Goal: Information Seeking & Learning: Learn about a topic

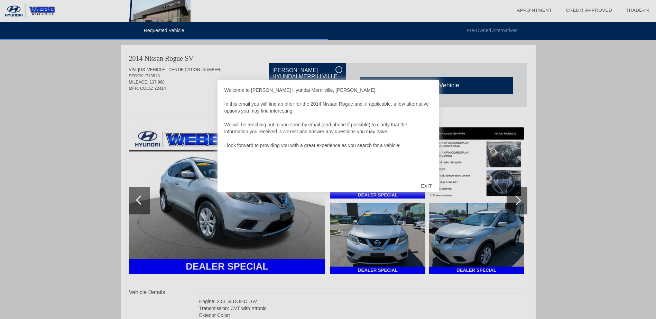
click at [430, 183] on div "EXIT" at bounding box center [426, 186] width 25 height 21
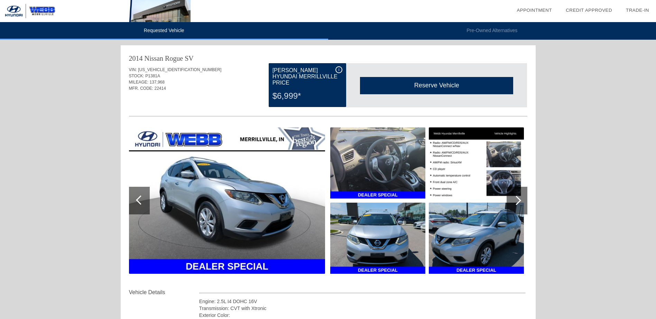
click at [520, 207] on div at bounding box center [516, 201] width 21 height 28
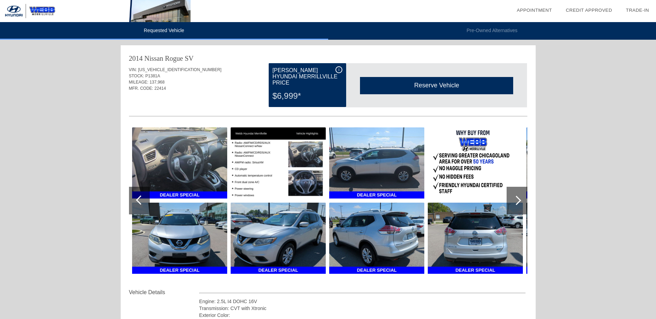
click at [520, 207] on div at bounding box center [516, 201] width 21 height 28
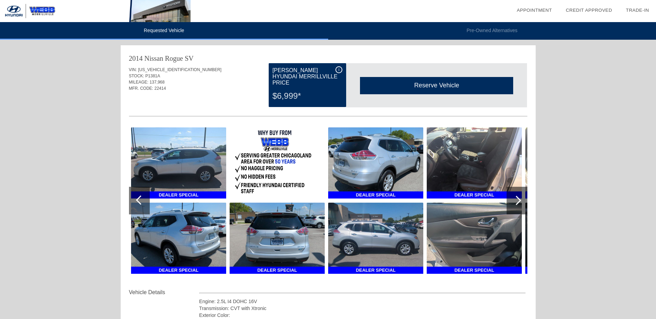
click at [520, 207] on div at bounding box center [516, 201] width 21 height 28
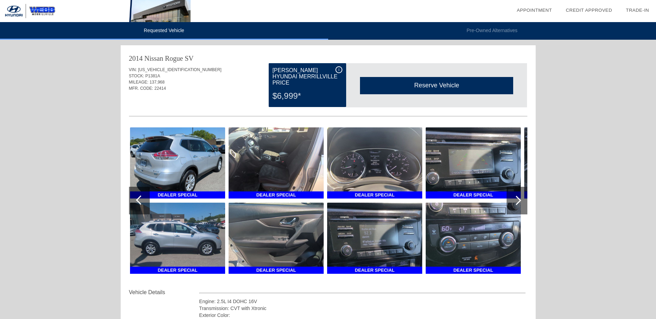
click at [520, 207] on div at bounding box center [516, 201] width 21 height 28
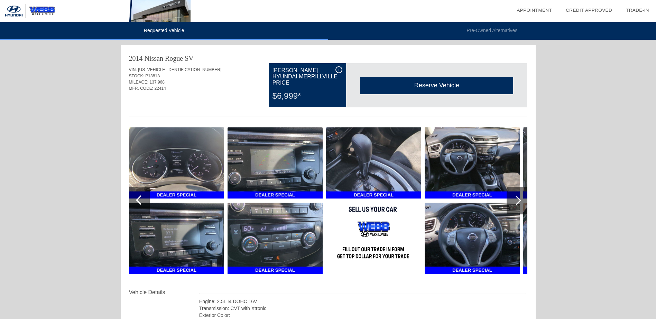
click at [520, 207] on div at bounding box center [516, 201] width 21 height 28
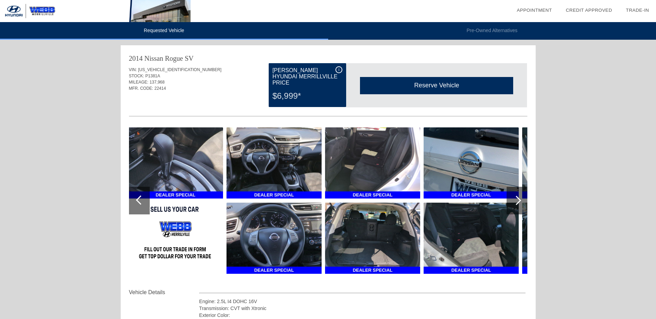
click at [520, 207] on div at bounding box center [516, 201] width 21 height 28
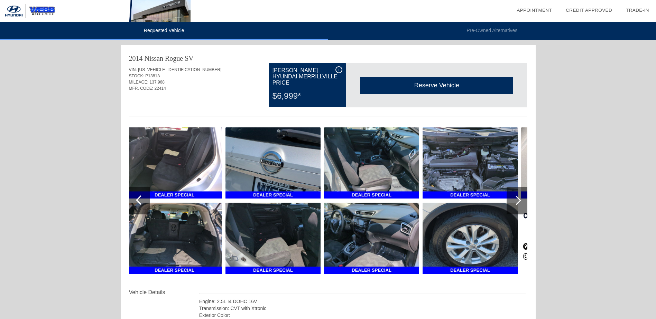
click at [520, 207] on div at bounding box center [516, 201] width 21 height 28
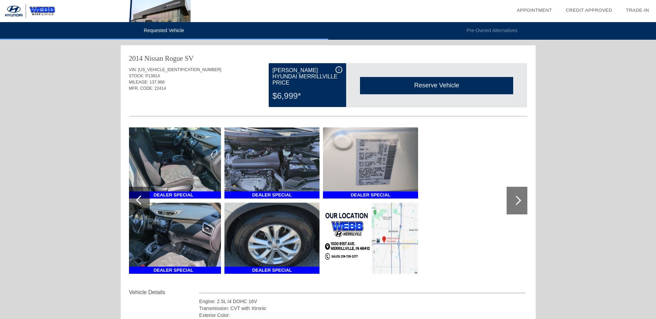
click at [520, 207] on div at bounding box center [516, 201] width 21 height 28
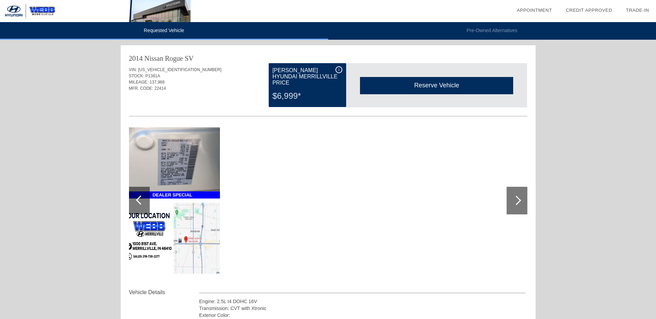
click at [520, 207] on div at bounding box center [516, 201] width 21 height 28
click at [138, 204] on div at bounding box center [139, 201] width 21 height 28
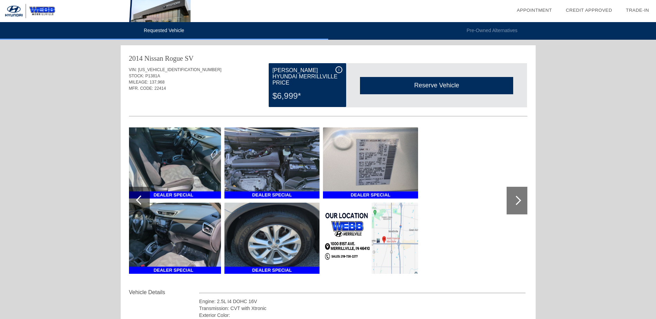
click at [138, 204] on div at bounding box center [139, 201] width 21 height 28
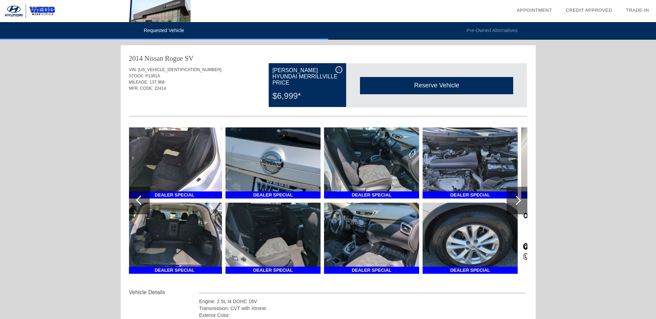
click at [138, 204] on div at bounding box center [139, 201] width 21 height 28
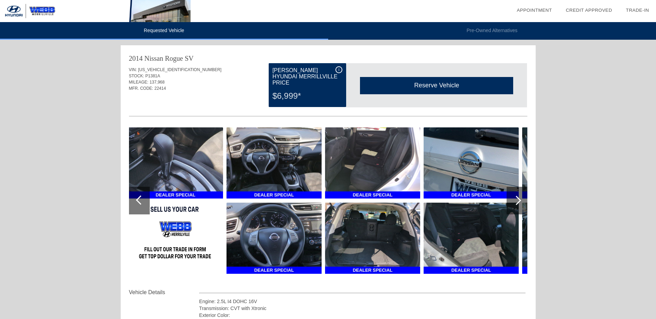
click at [138, 204] on div at bounding box center [139, 201] width 21 height 28
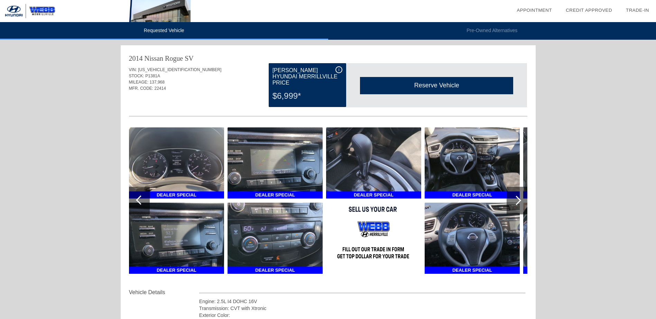
click at [138, 204] on div at bounding box center [139, 201] width 21 height 28
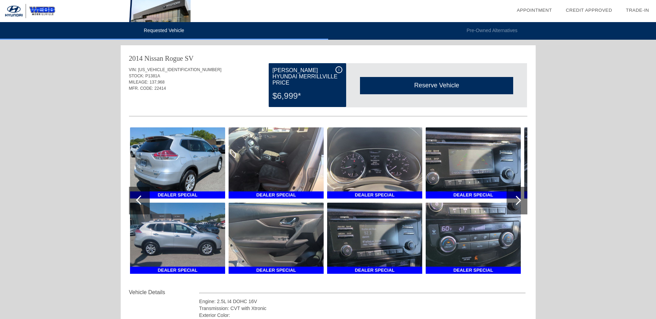
click at [138, 204] on div at bounding box center [139, 201] width 21 height 28
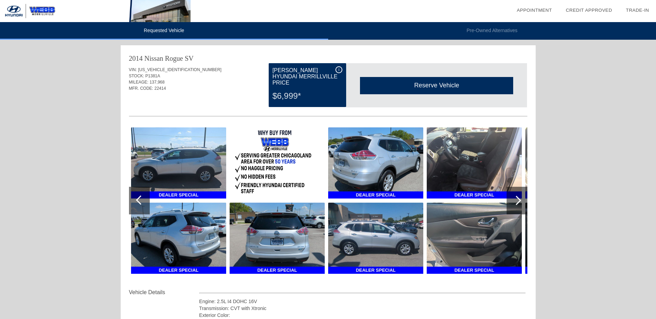
click at [138, 204] on div at bounding box center [139, 201] width 21 height 28
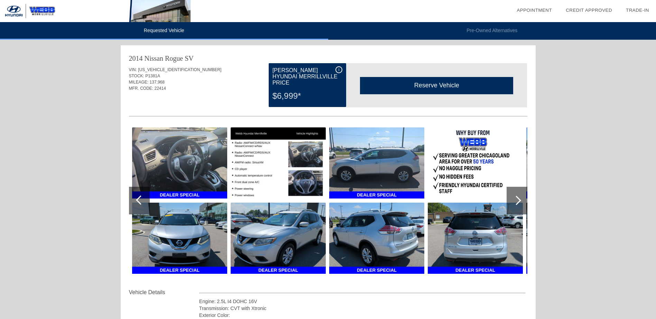
click at [138, 204] on div at bounding box center [139, 201] width 21 height 28
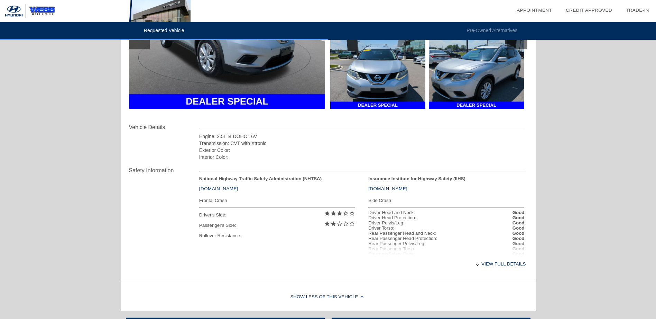
scroll to position [207, 0]
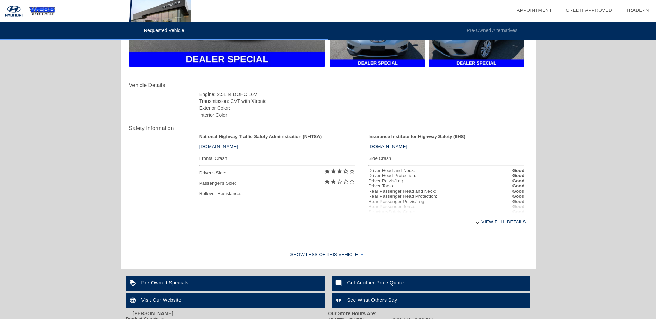
click at [491, 216] on div "View full details" at bounding box center [362, 222] width 327 height 17
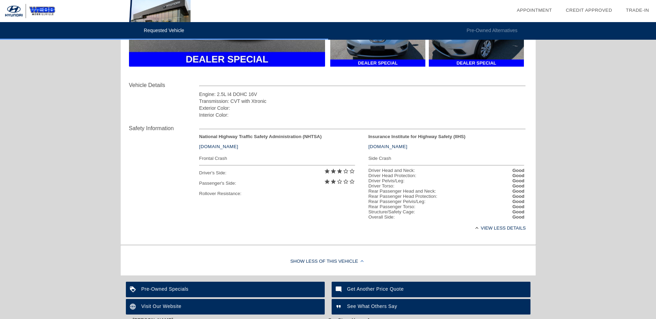
click at [494, 237] on div "View less details" at bounding box center [362, 228] width 327 height 17
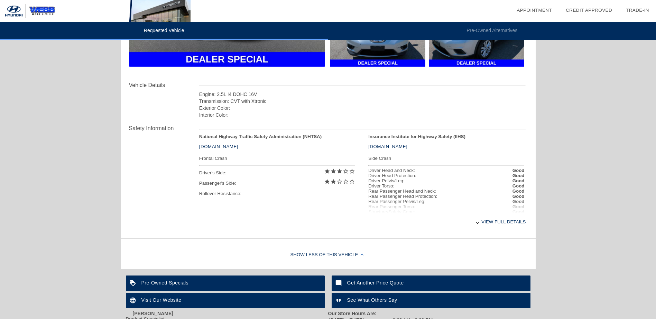
click at [517, 221] on div "View full details" at bounding box center [362, 222] width 327 height 17
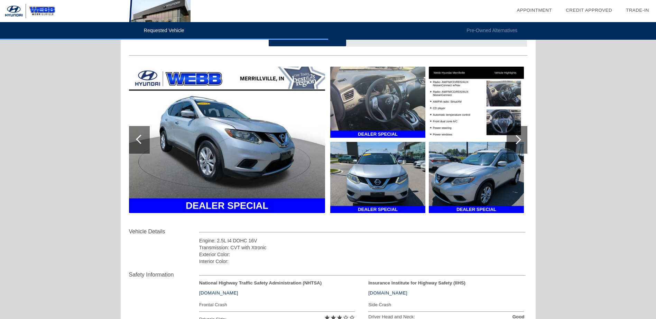
scroll to position [0, 0]
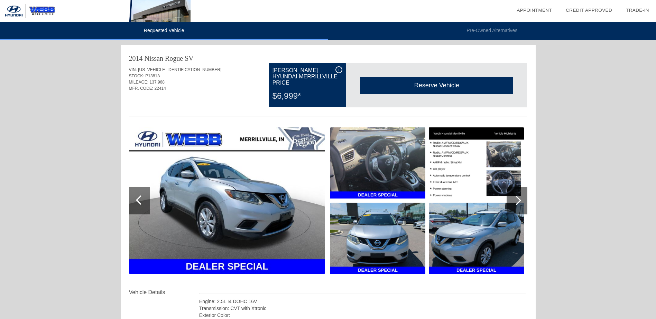
click at [519, 202] on div at bounding box center [516, 200] width 9 height 9
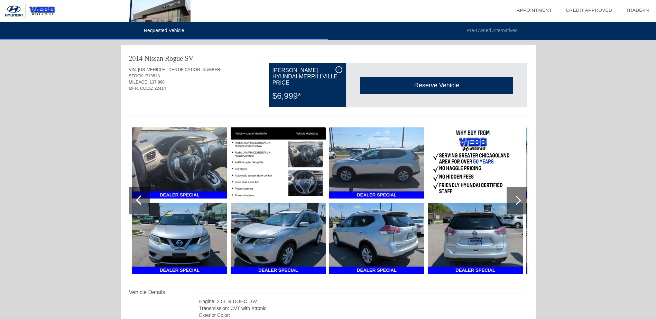
click at [519, 202] on div at bounding box center [516, 200] width 9 height 9
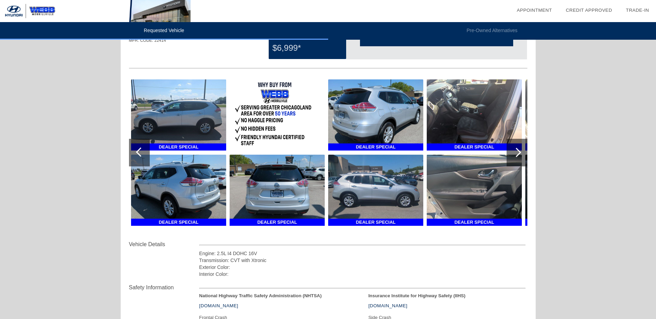
scroll to position [13, 0]
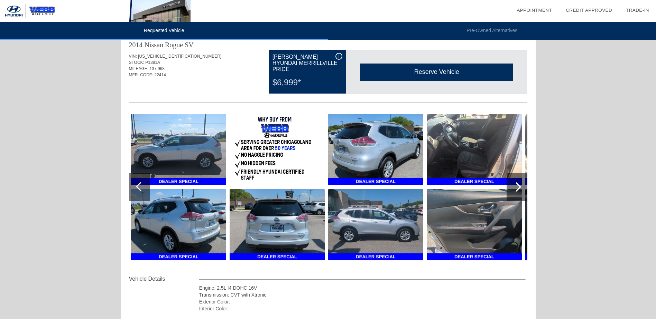
click at [468, 139] on img at bounding box center [474, 149] width 95 height 71
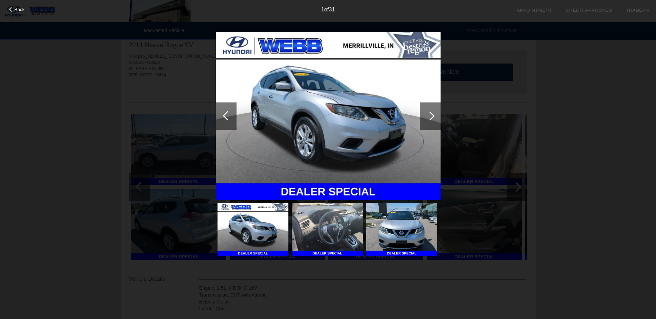
click at [350, 231] on img at bounding box center [327, 229] width 71 height 53
click at [438, 112] on div at bounding box center [430, 116] width 21 height 28
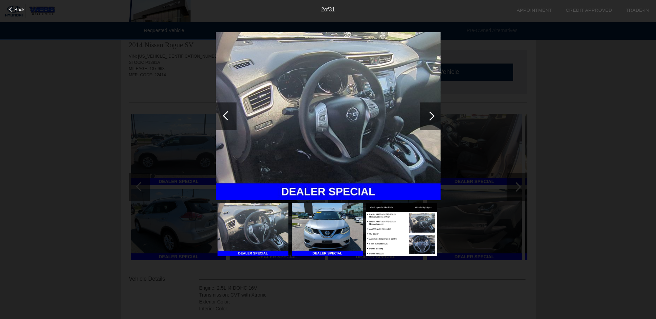
click at [438, 112] on div at bounding box center [430, 116] width 21 height 28
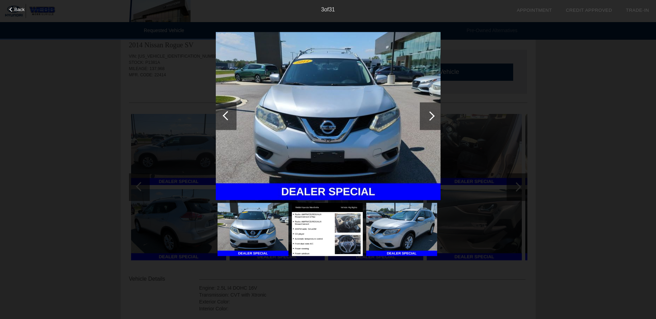
click at [438, 112] on div at bounding box center [430, 116] width 21 height 28
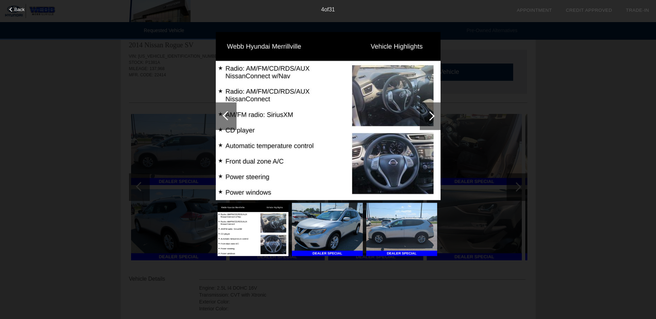
click at [438, 112] on div at bounding box center [430, 116] width 21 height 28
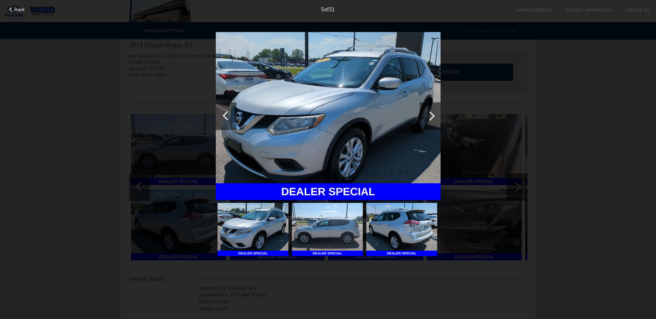
click at [222, 125] on div at bounding box center [226, 116] width 21 height 28
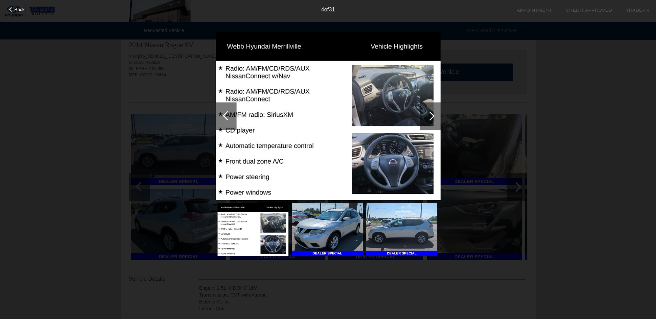
click at [435, 119] on div at bounding box center [430, 116] width 21 height 28
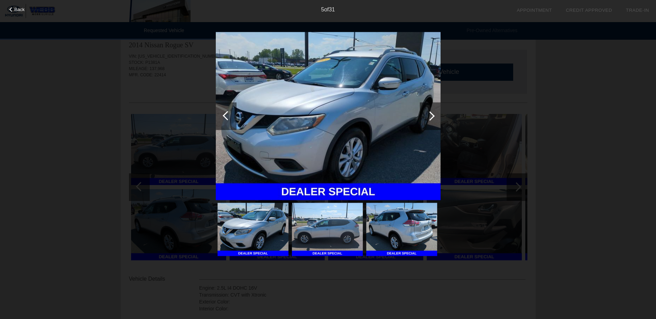
click at [435, 119] on div at bounding box center [430, 116] width 21 height 28
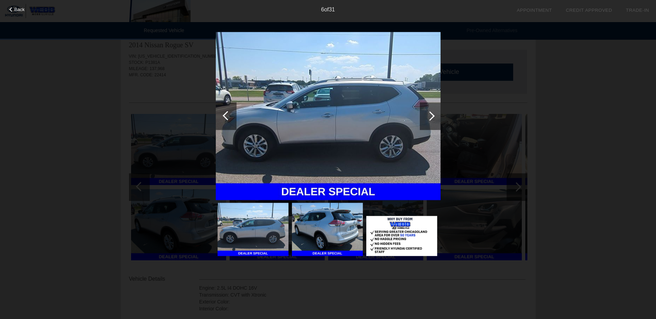
click at [435, 119] on div at bounding box center [430, 116] width 21 height 28
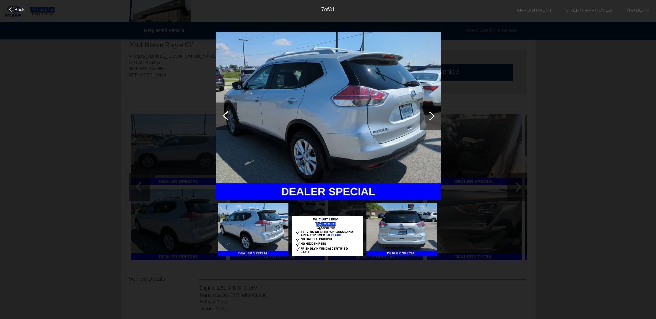
click at [435, 119] on div at bounding box center [430, 116] width 21 height 28
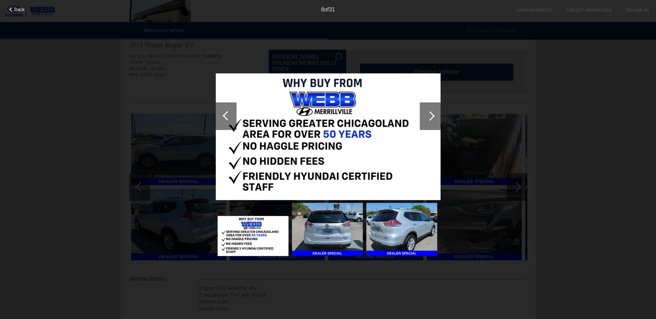
click at [435, 119] on div at bounding box center [430, 116] width 21 height 28
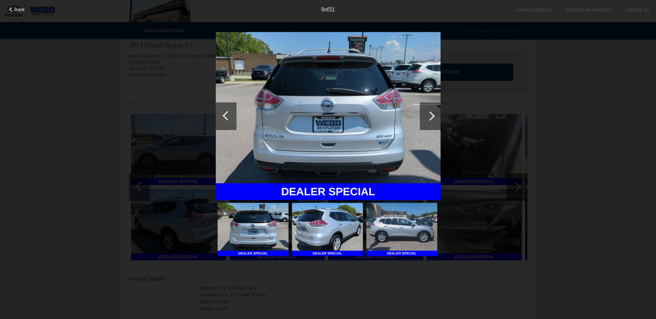
click at [435, 119] on div at bounding box center [430, 116] width 21 height 28
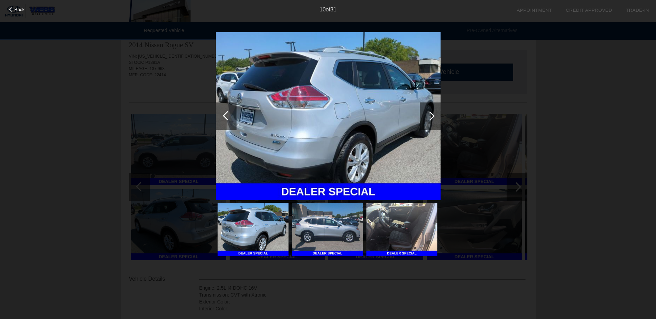
click at [435, 119] on div at bounding box center [430, 116] width 21 height 28
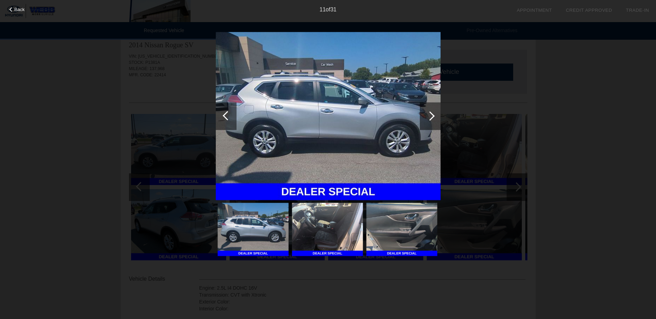
click at [435, 119] on div at bounding box center [430, 116] width 21 height 28
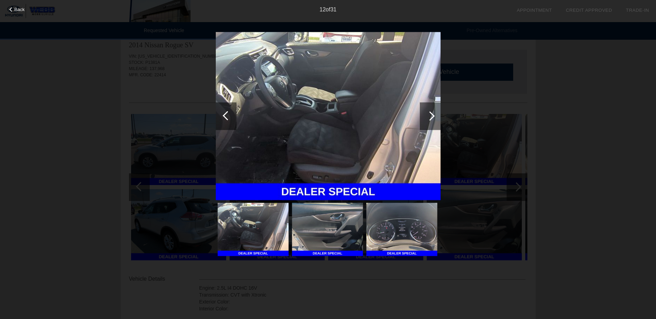
click at [435, 119] on div at bounding box center [430, 116] width 21 height 28
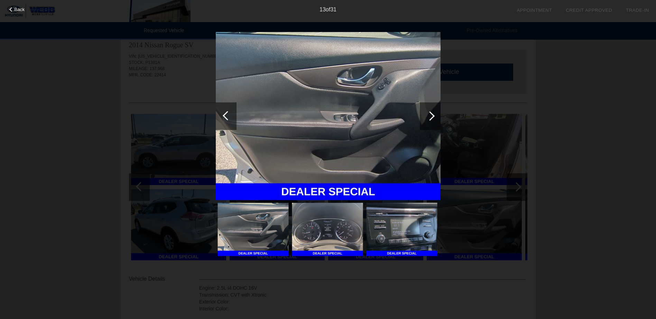
click at [435, 119] on div at bounding box center [430, 116] width 21 height 28
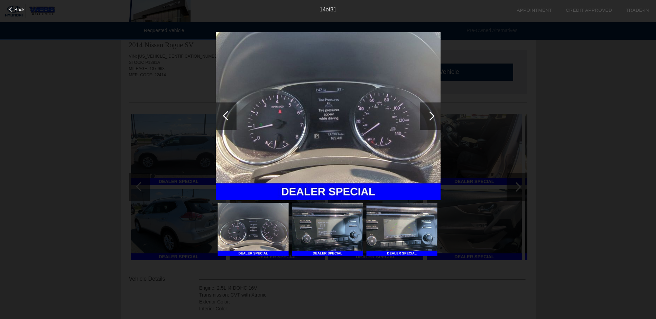
click at [435, 119] on div at bounding box center [430, 116] width 21 height 28
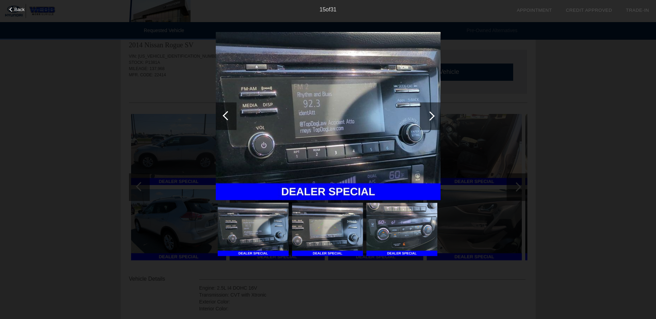
click at [435, 119] on div at bounding box center [430, 116] width 21 height 28
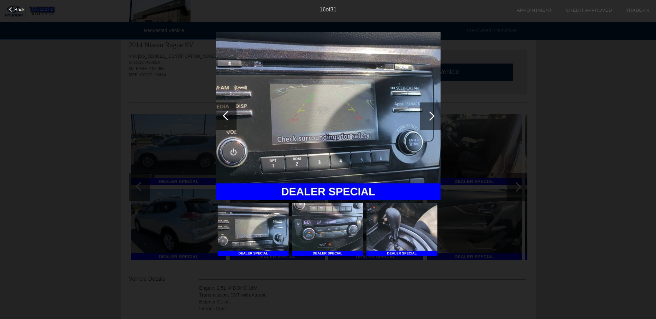
click at [435, 119] on div at bounding box center [430, 116] width 21 height 28
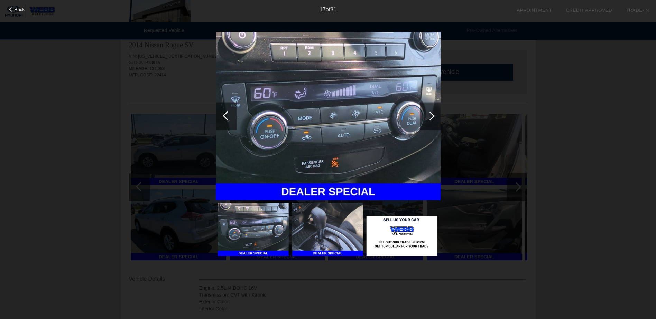
click at [435, 119] on div at bounding box center [430, 116] width 21 height 28
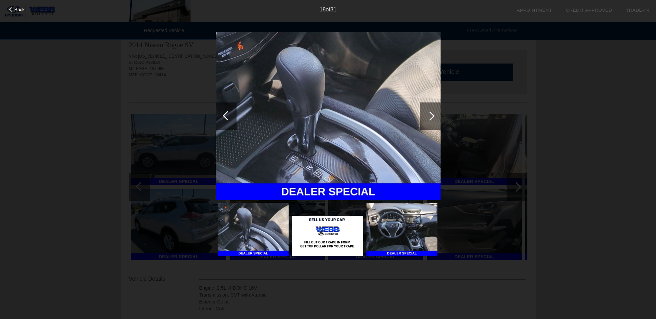
click at [435, 119] on div at bounding box center [430, 116] width 21 height 28
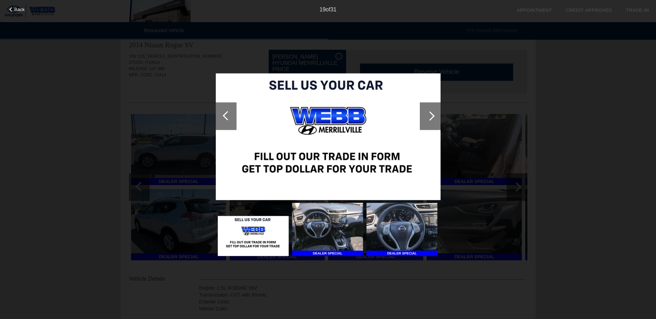
click at [435, 119] on div at bounding box center [430, 116] width 21 height 28
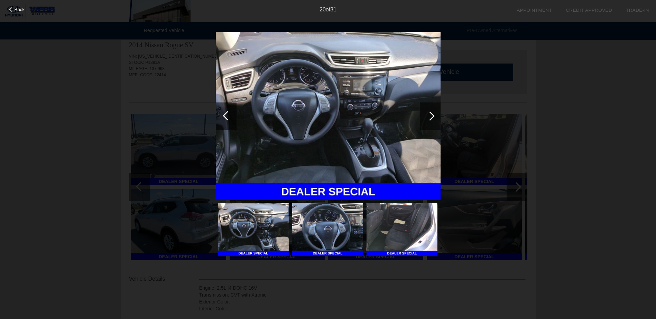
click at [435, 119] on div at bounding box center [430, 116] width 21 height 28
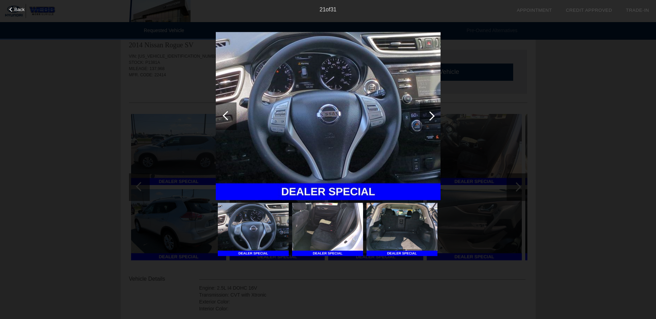
click at [435, 119] on div at bounding box center [430, 116] width 21 height 28
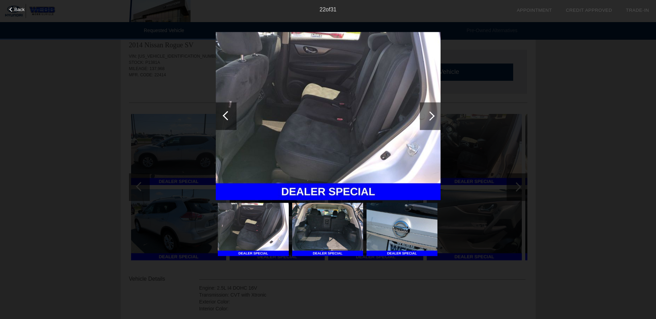
click at [435, 119] on div at bounding box center [430, 116] width 21 height 28
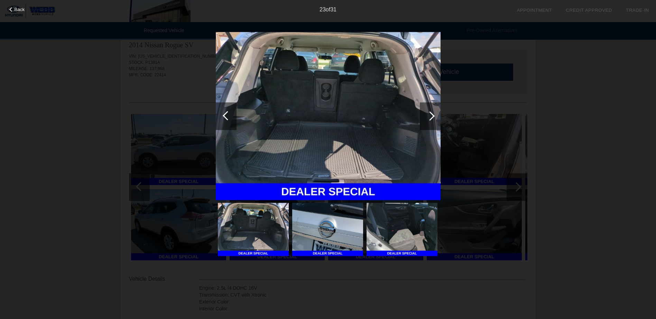
click at [435, 119] on div at bounding box center [430, 116] width 21 height 28
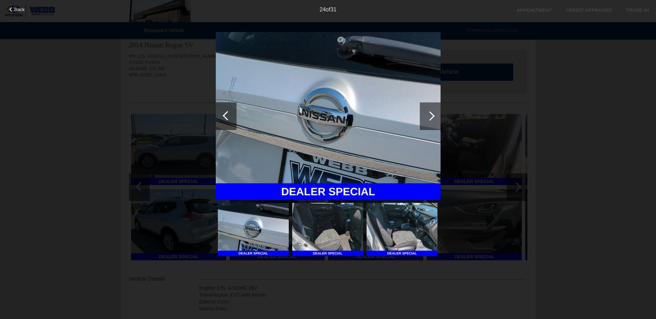
click at [435, 119] on div at bounding box center [430, 116] width 21 height 28
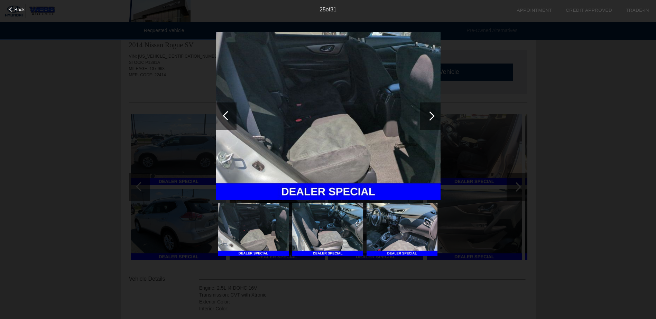
click at [435, 119] on div at bounding box center [430, 116] width 21 height 28
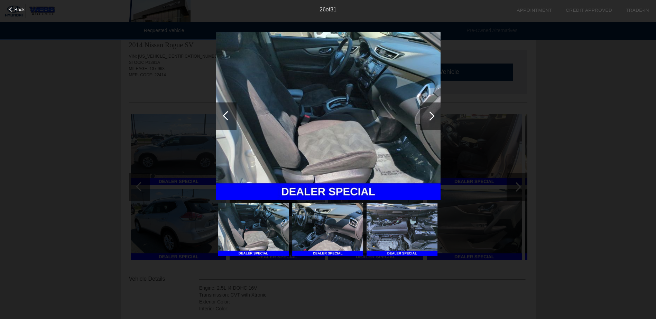
click at [435, 119] on div at bounding box center [430, 116] width 21 height 28
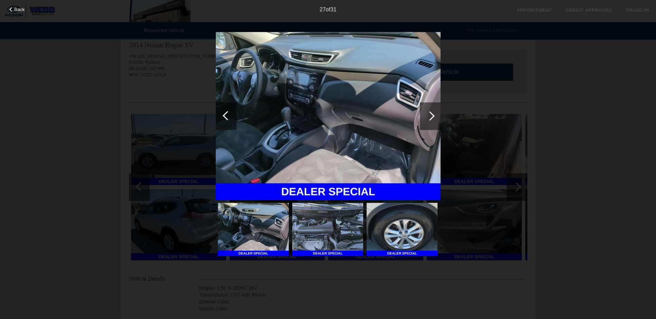
click at [435, 119] on div at bounding box center [430, 116] width 21 height 28
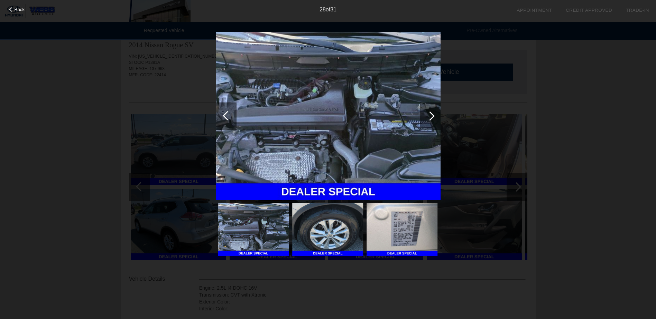
click at [435, 119] on div at bounding box center [430, 116] width 21 height 28
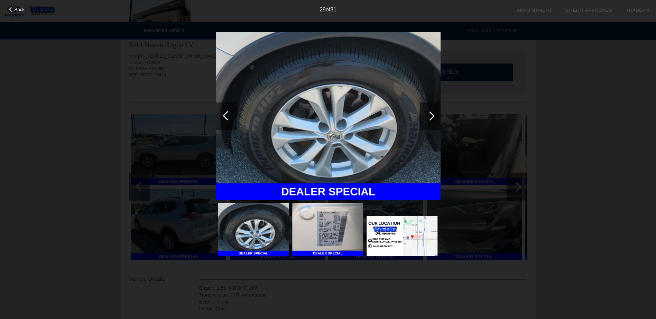
click at [435, 119] on div at bounding box center [430, 116] width 21 height 28
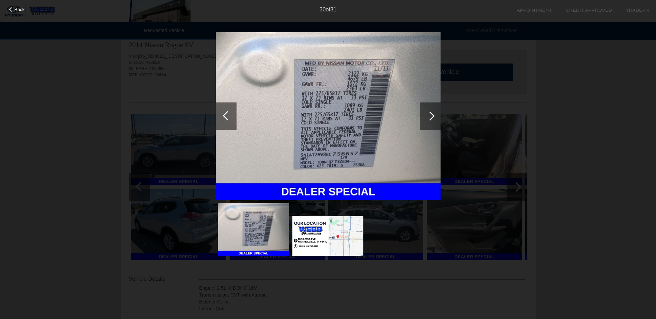
click at [435, 119] on div at bounding box center [430, 116] width 21 height 28
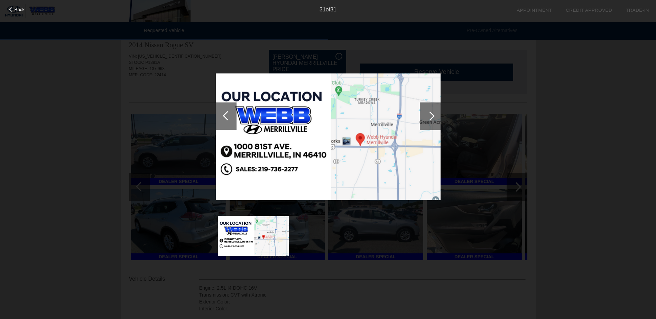
click at [435, 119] on div at bounding box center [430, 116] width 21 height 28
click at [594, 26] on div "Back 31 of 31" at bounding box center [328, 159] width 656 height 319
click at [221, 119] on div at bounding box center [226, 116] width 21 height 28
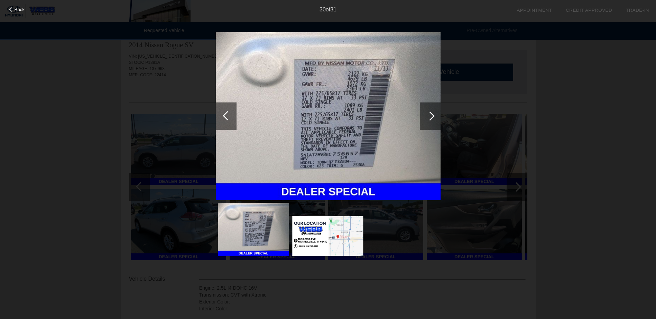
click at [221, 119] on div at bounding box center [226, 116] width 21 height 28
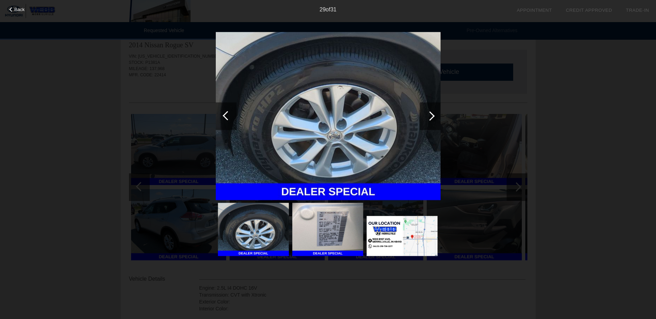
click at [221, 119] on div at bounding box center [226, 116] width 21 height 28
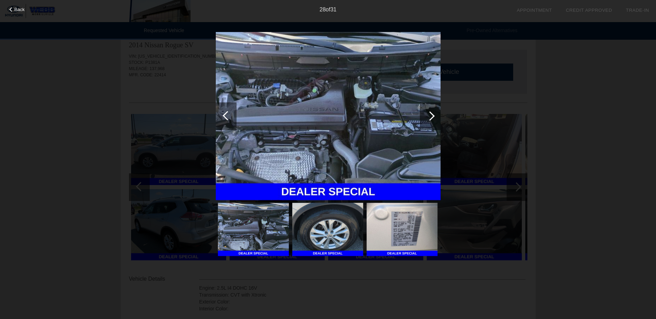
click at [221, 119] on div at bounding box center [226, 116] width 21 height 28
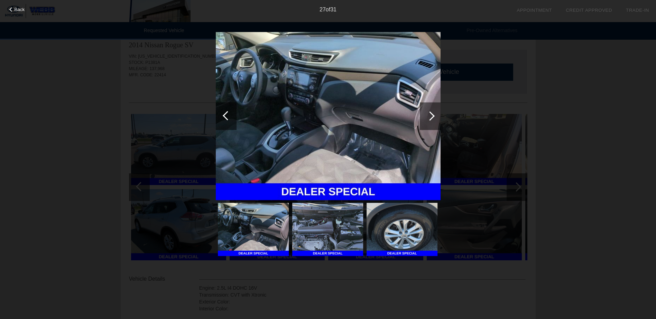
click at [221, 119] on div at bounding box center [226, 116] width 21 height 28
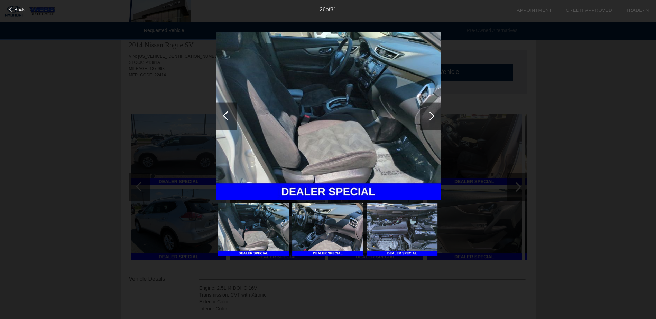
click at [221, 119] on div at bounding box center [226, 116] width 21 height 28
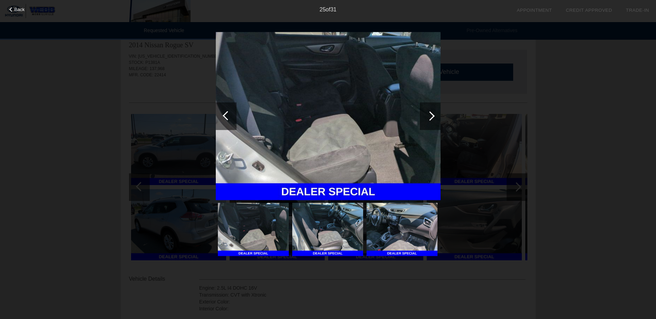
click at [221, 119] on div at bounding box center [226, 116] width 21 height 28
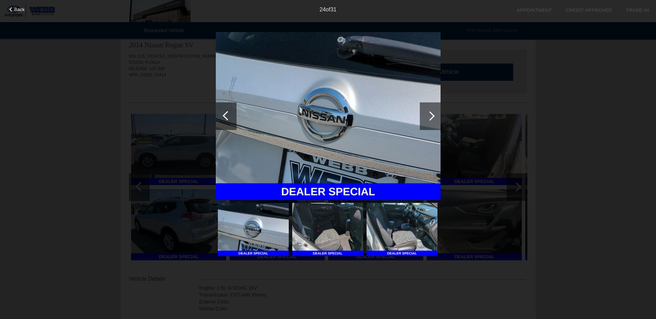
click at [221, 119] on div at bounding box center [226, 116] width 21 height 28
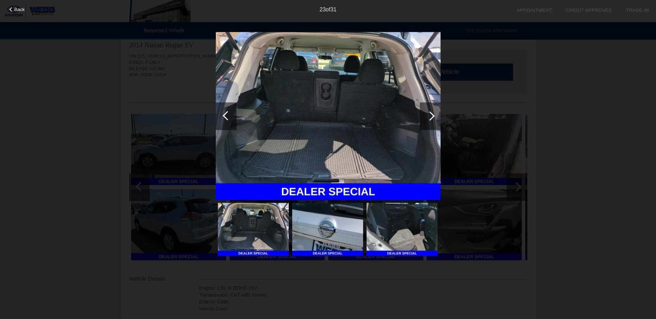
click at [221, 119] on div at bounding box center [226, 116] width 21 height 28
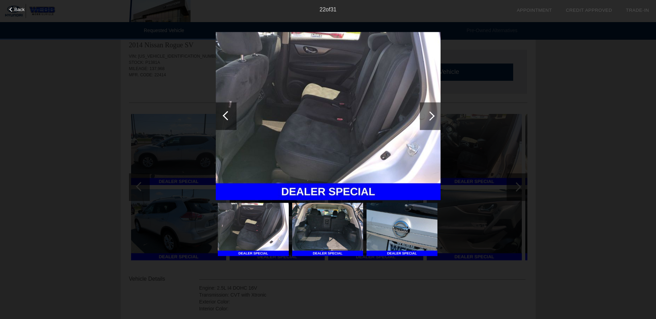
click at [221, 119] on div at bounding box center [226, 116] width 21 height 28
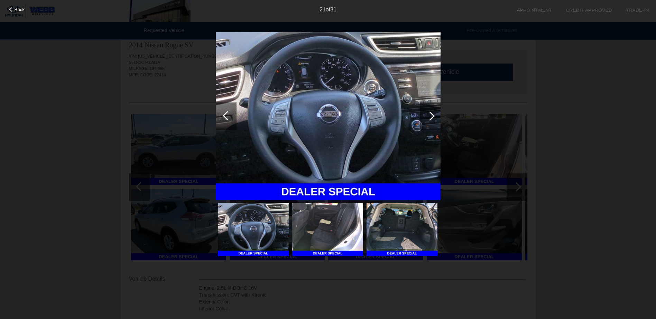
click at [221, 119] on div at bounding box center [226, 116] width 21 height 28
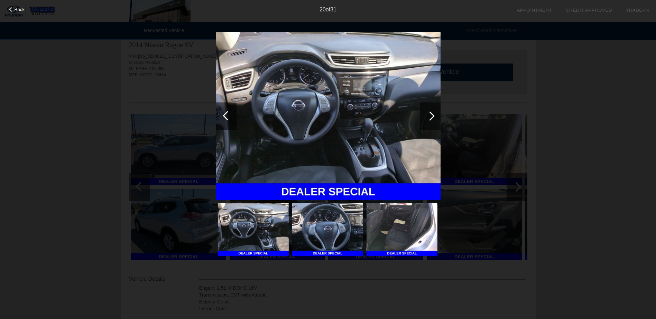
click at [221, 119] on div at bounding box center [226, 116] width 21 height 28
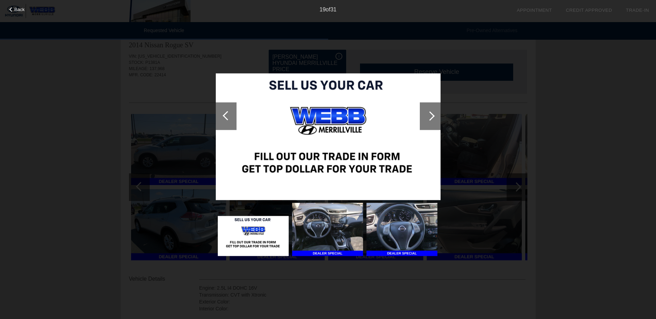
click at [221, 119] on div at bounding box center [226, 116] width 21 height 28
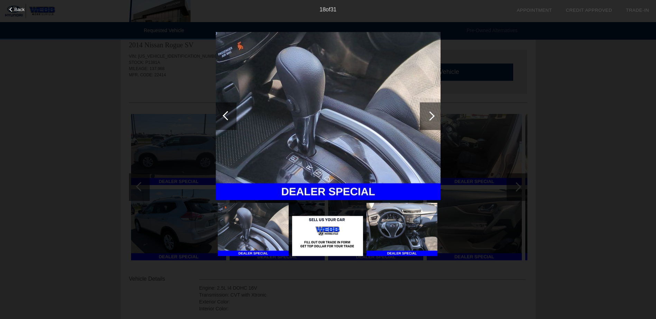
click at [221, 119] on div at bounding box center [226, 116] width 21 height 28
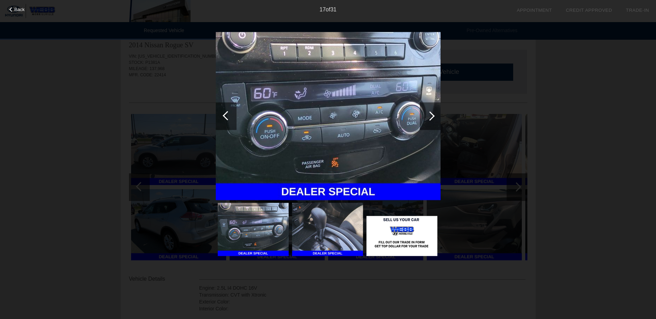
click at [221, 119] on div at bounding box center [226, 116] width 21 height 28
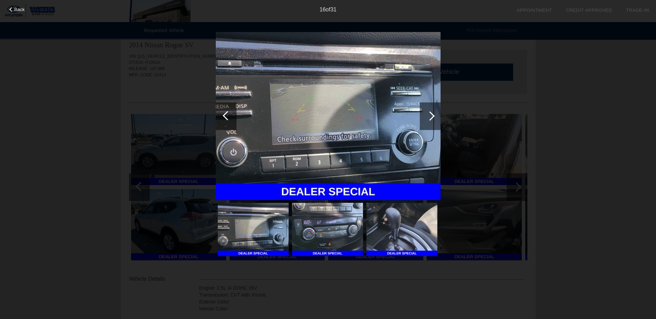
click at [221, 119] on div at bounding box center [226, 116] width 21 height 28
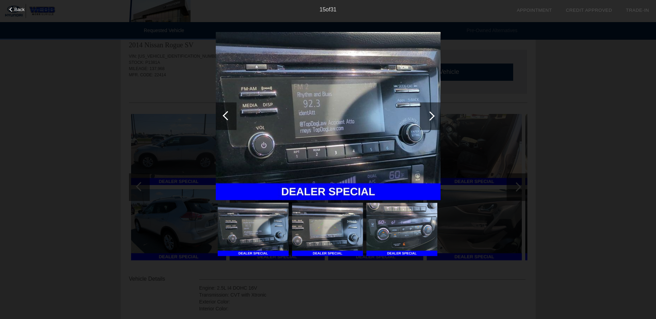
click at [221, 119] on div at bounding box center [226, 116] width 21 height 28
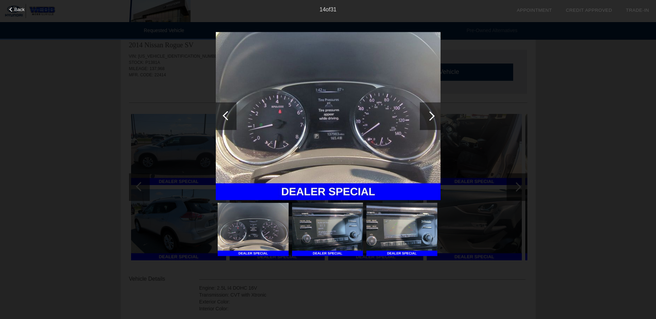
click at [221, 119] on div at bounding box center [226, 116] width 21 height 28
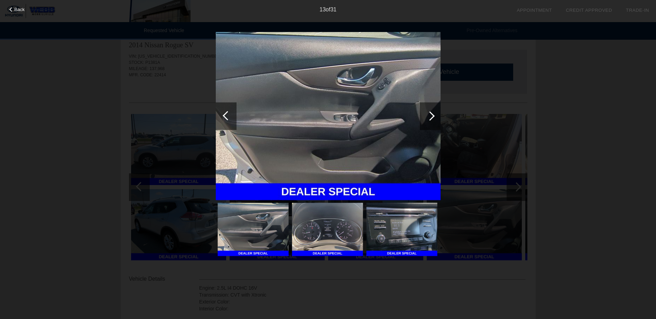
click at [221, 119] on div at bounding box center [226, 116] width 21 height 28
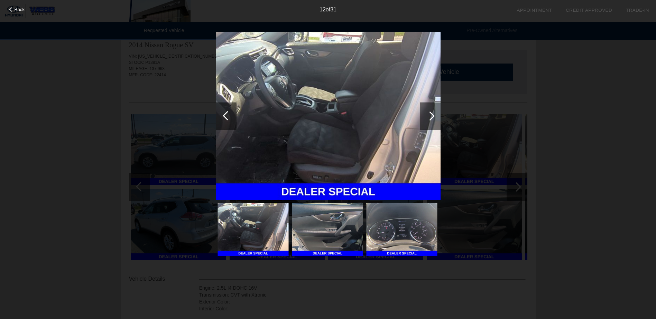
click at [221, 119] on div at bounding box center [226, 116] width 21 height 28
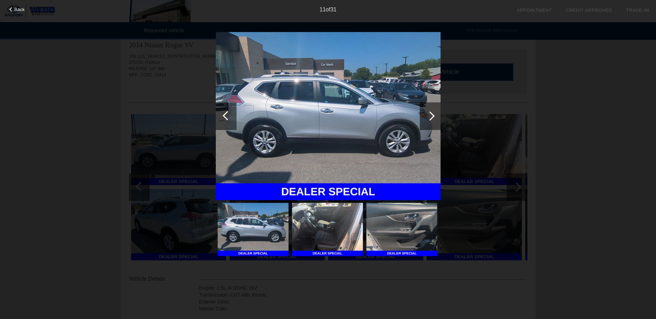
click at [221, 119] on div at bounding box center [226, 116] width 21 height 28
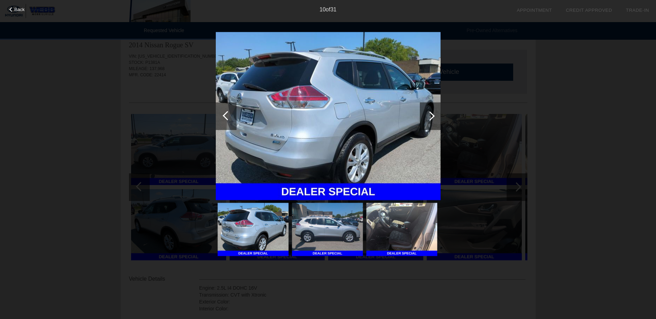
click at [221, 119] on div at bounding box center [226, 116] width 21 height 28
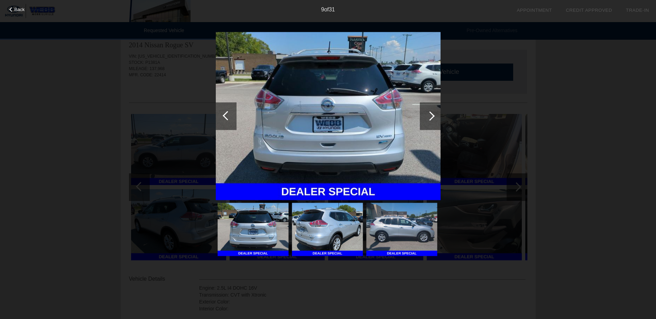
click at [221, 119] on div at bounding box center [226, 116] width 21 height 28
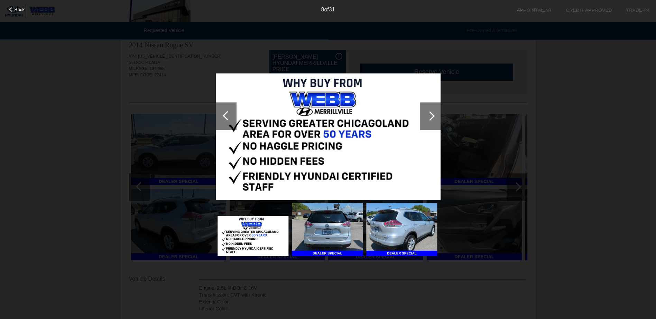
click at [221, 119] on div at bounding box center [226, 116] width 21 height 28
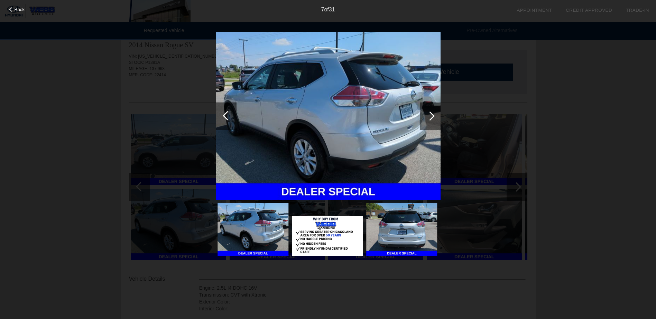
click at [221, 119] on div at bounding box center [226, 116] width 21 height 28
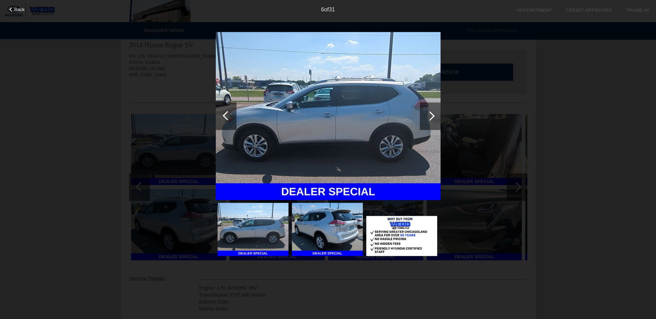
click at [221, 119] on div at bounding box center [226, 116] width 21 height 28
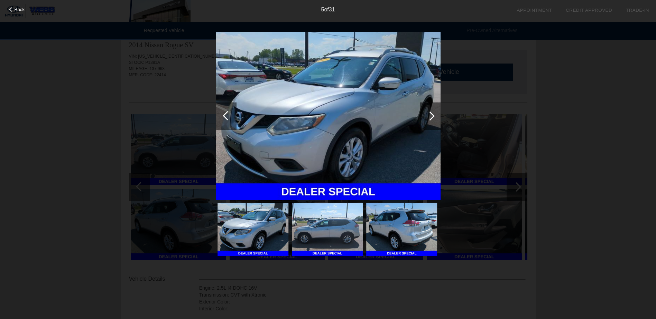
click at [221, 119] on div at bounding box center [226, 116] width 21 height 28
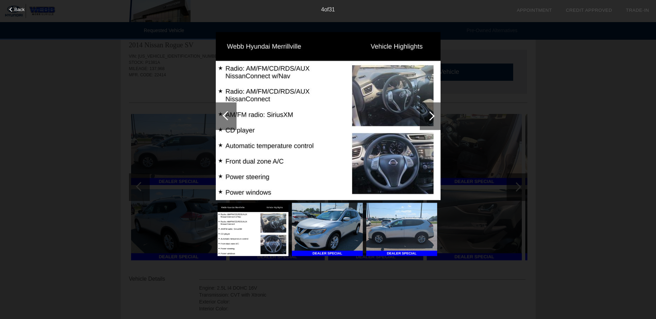
click at [221, 119] on div at bounding box center [226, 116] width 21 height 28
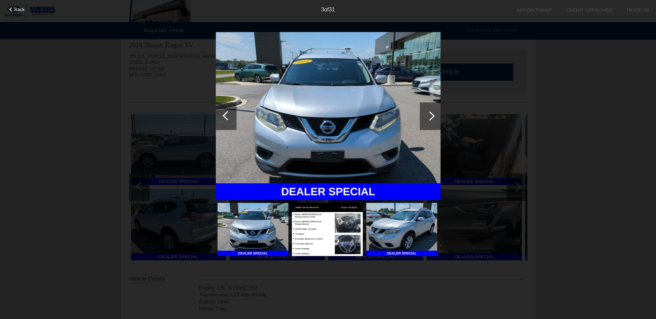
click at [611, 73] on div "Back 3 of 31" at bounding box center [328, 159] width 656 height 319
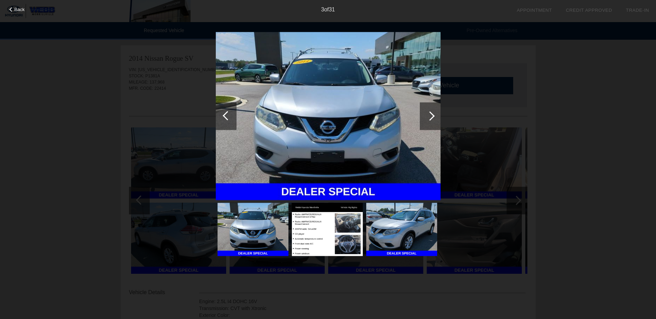
click at [505, 153] on div "Back 3 of 31" at bounding box center [328, 159] width 656 height 319
click at [388, 169] on img at bounding box center [328, 116] width 225 height 169
click at [528, 66] on div "Back 3 of 31" at bounding box center [328, 159] width 656 height 319
click at [17, 10] on span "Back" at bounding box center [20, 9] width 10 height 5
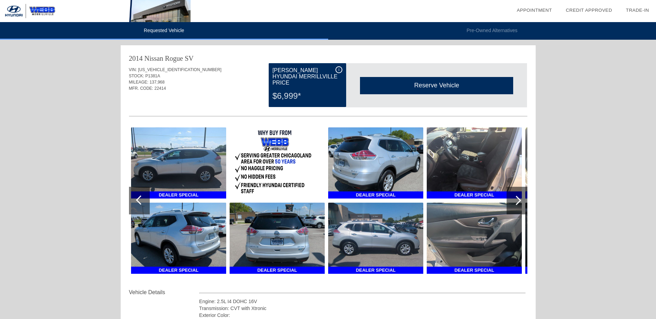
click at [510, 239] on img at bounding box center [474, 238] width 95 height 71
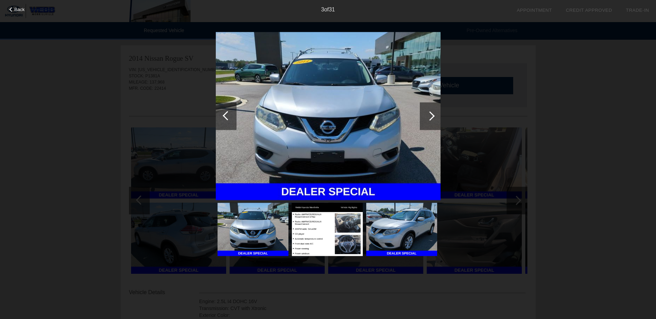
click at [433, 116] on div at bounding box center [429, 115] width 9 height 9
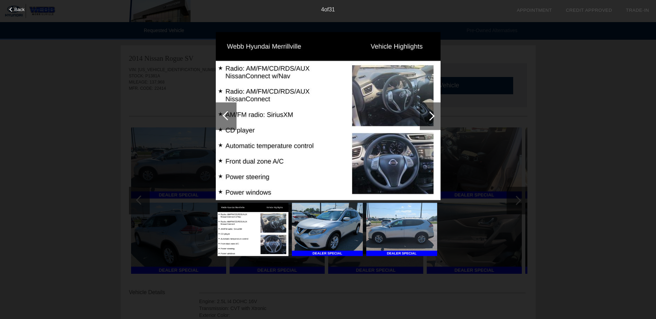
click at [433, 116] on div at bounding box center [429, 115] width 9 height 9
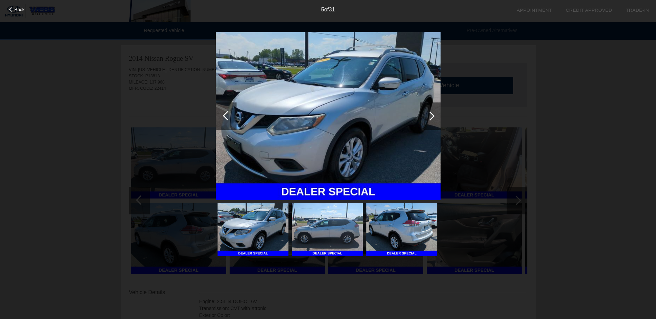
click at [433, 116] on div at bounding box center [429, 115] width 9 height 9
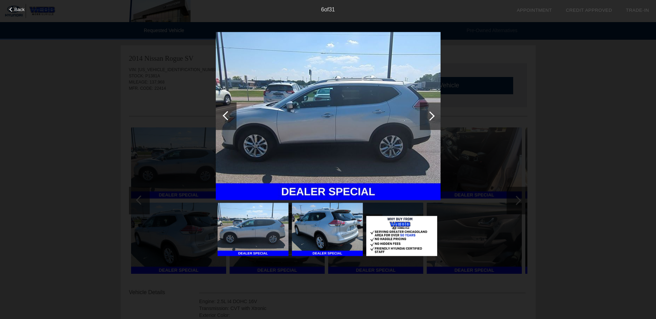
click at [433, 116] on div at bounding box center [429, 115] width 9 height 9
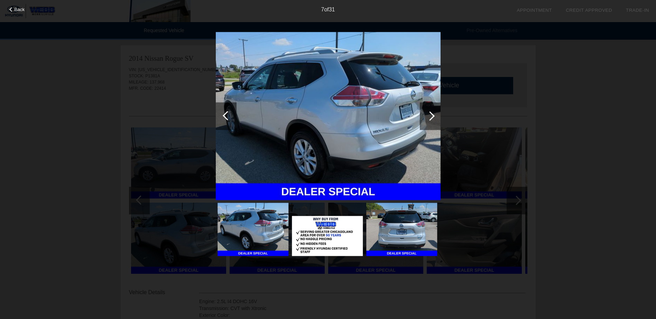
click at [433, 116] on div at bounding box center [429, 115] width 9 height 9
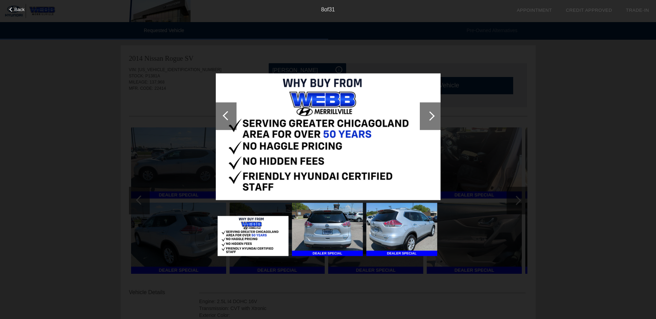
click at [433, 116] on div at bounding box center [429, 115] width 9 height 9
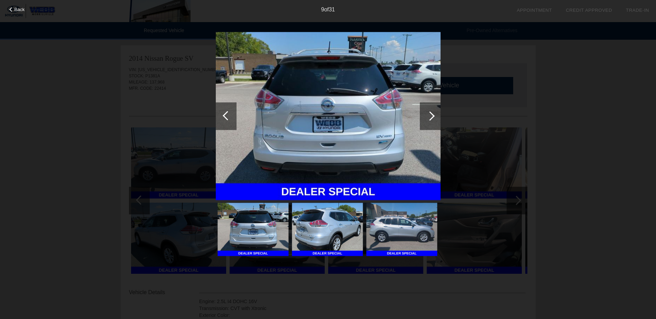
click at [433, 116] on div at bounding box center [429, 115] width 9 height 9
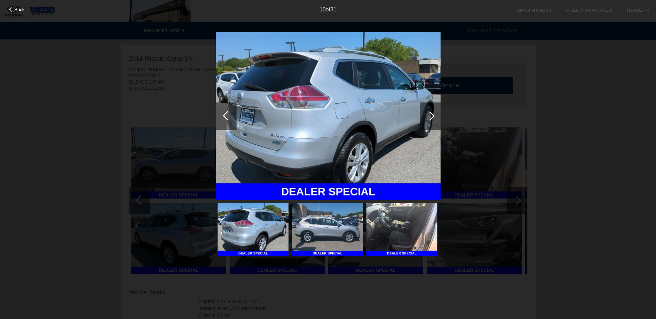
click at [433, 116] on div at bounding box center [429, 115] width 9 height 9
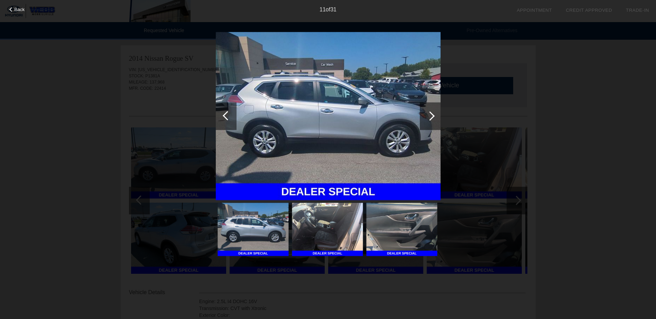
click at [433, 116] on div at bounding box center [429, 115] width 9 height 9
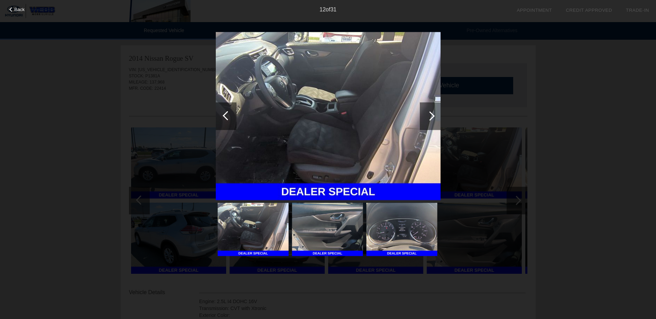
click at [433, 116] on div at bounding box center [429, 115] width 9 height 9
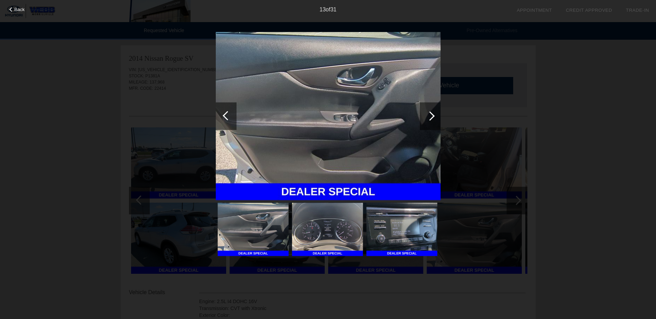
click at [433, 116] on div at bounding box center [429, 115] width 9 height 9
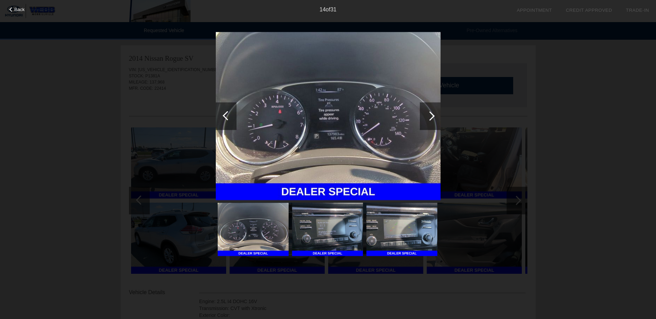
click at [433, 116] on div at bounding box center [429, 115] width 9 height 9
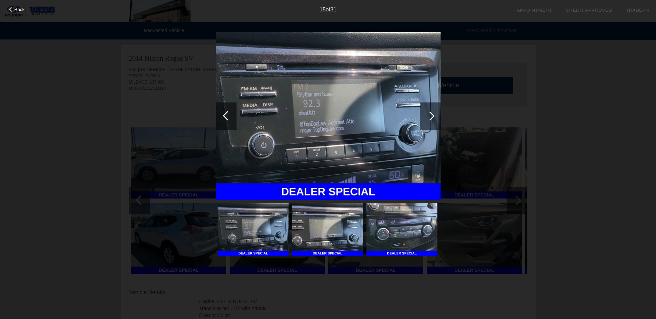
click at [433, 116] on div at bounding box center [429, 115] width 9 height 9
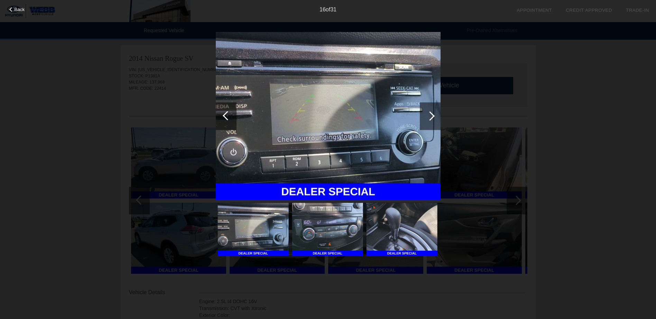
click at [433, 116] on div at bounding box center [429, 115] width 9 height 9
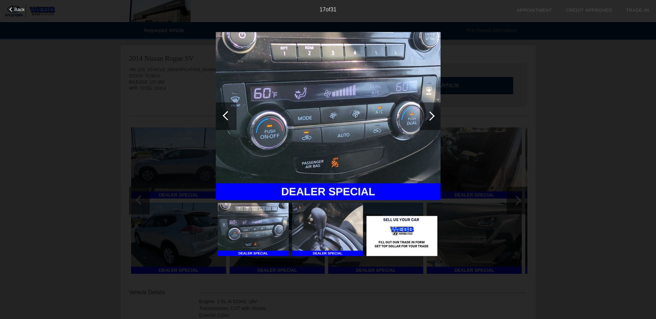
click at [433, 116] on div at bounding box center [429, 115] width 9 height 9
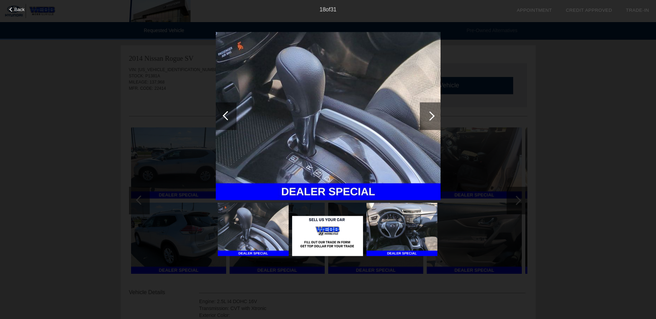
click at [433, 116] on div at bounding box center [429, 115] width 9 height 9
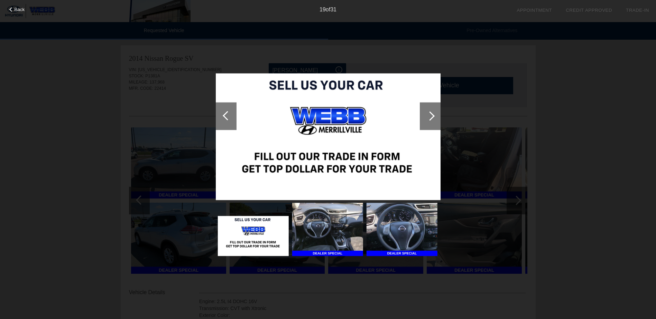
click at [433, 116] on div at bounding box center [429, 115] width 9 height 9
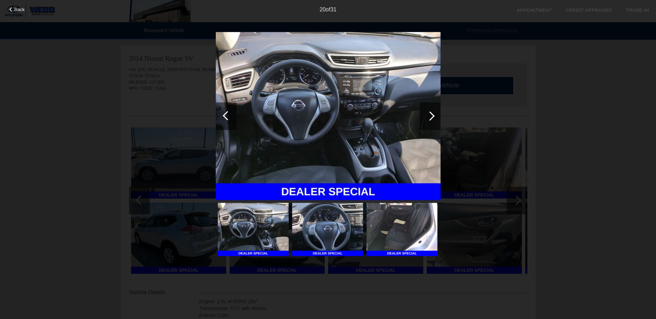
click at [433, 116] on div at bounding box center [429, 115] width 9 height 9
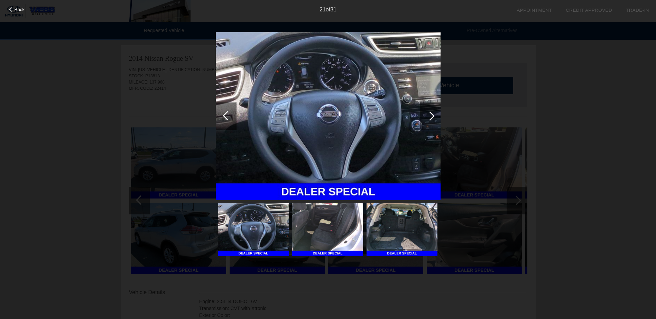
click at [433, 116] on div at bounding box center [429, 115] width 9 height 9
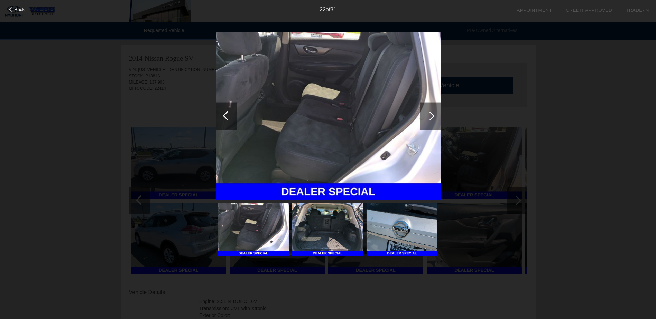
click at [433, 116] on div at bounding box center [429, 115] width 9 height 9
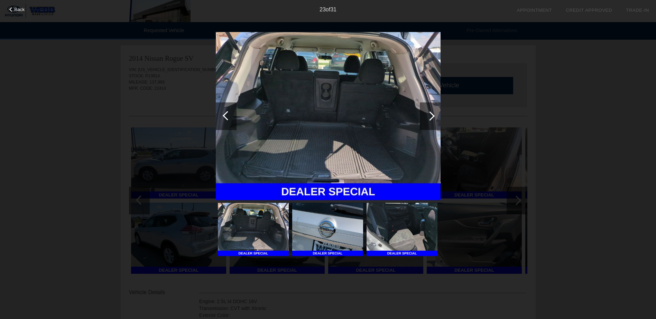
click at [433, 116] on div at bounding box center [429, 115] width 9 height 9
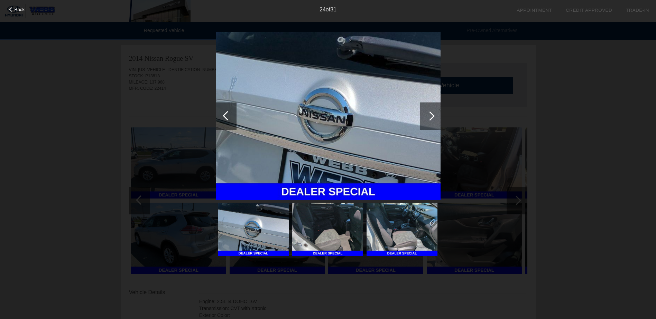
click at [433, 116] on div at bounding box center [429, 115] width 9 height 9
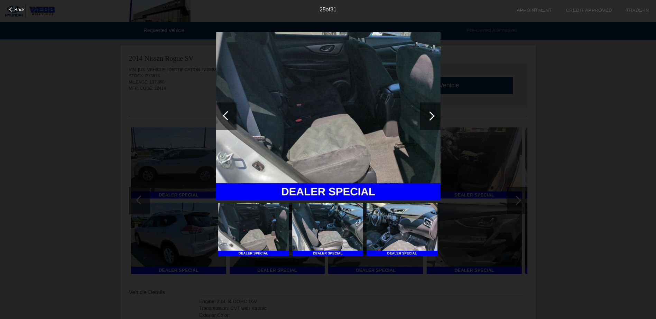
click at [213, 117] on div "Back 25 of 31" at bounding box center [328, 159] width 656 height 319
click at [230, 125] on div at bounding box center [226, 116] width 21 height 28
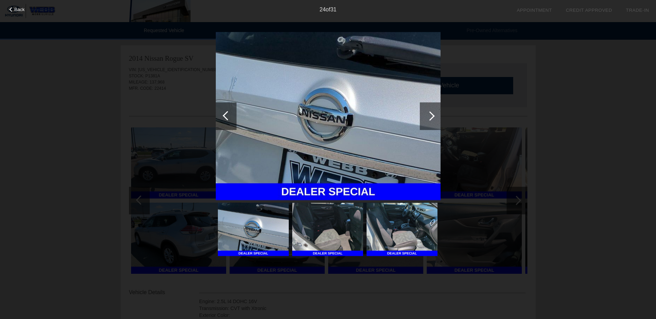
click at [433, 113] on div at bounding box center [430, 116] width 21 height 28
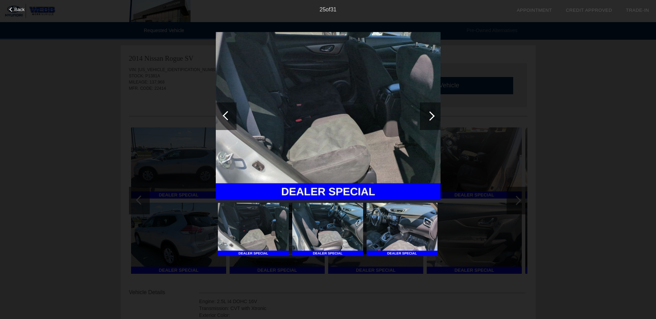
click at [432, 114] on div at bounding box center [429, 115] width 9 height 9
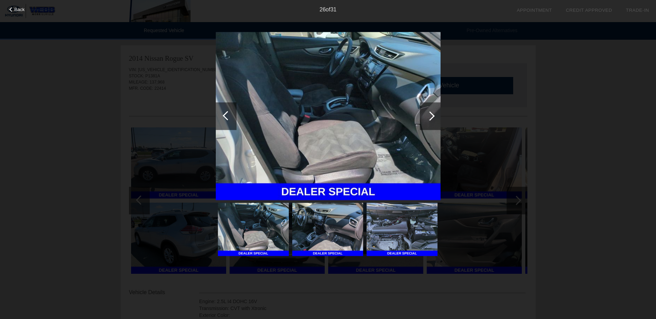
click at [432, 114] on div at bounding box center [429, 115] width 9 height 9
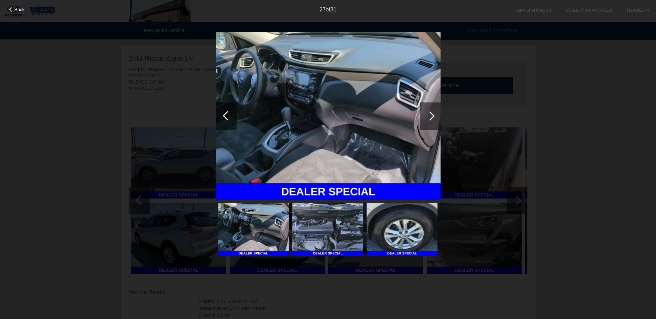
click at [432, 114] on div at bounding box center [429, 115] width 9 height 9
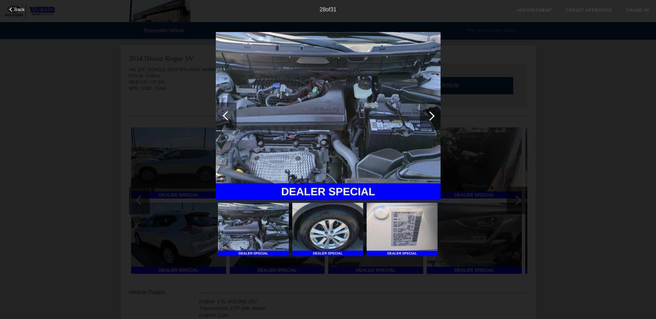
click at [432, 114] on div at bounding box center [429, 115] width 9 height 9
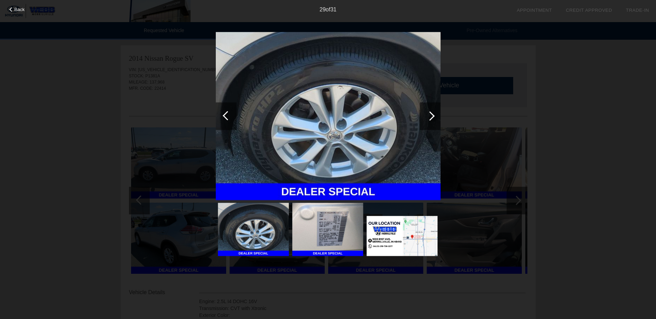
click at [432, 114] on div at bounding box center [429, 115] width 9 height 9
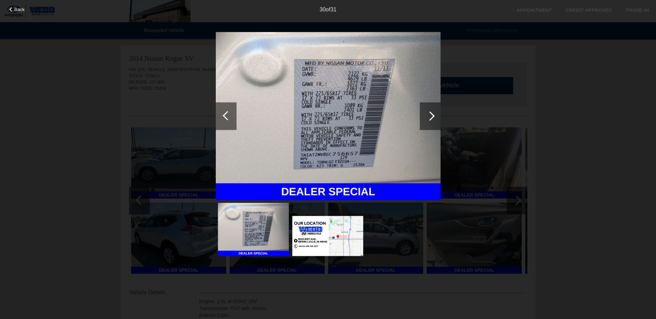
click at [20, 9] on span "Back" at bounding box center [20, 9] width 10 height 5
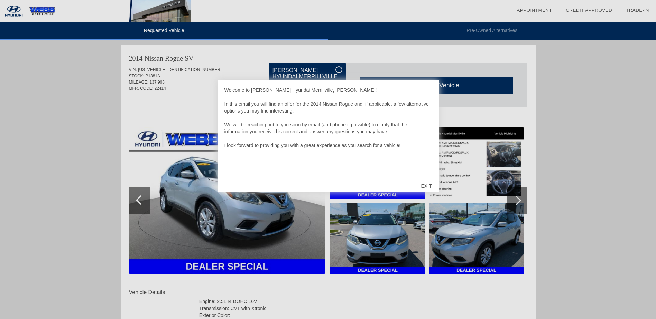
click at [429, 184] on div "EXIT" at bounding box center [426, 186] width 25 height 21
